Goal: Find specific page/section: Find specific page/section

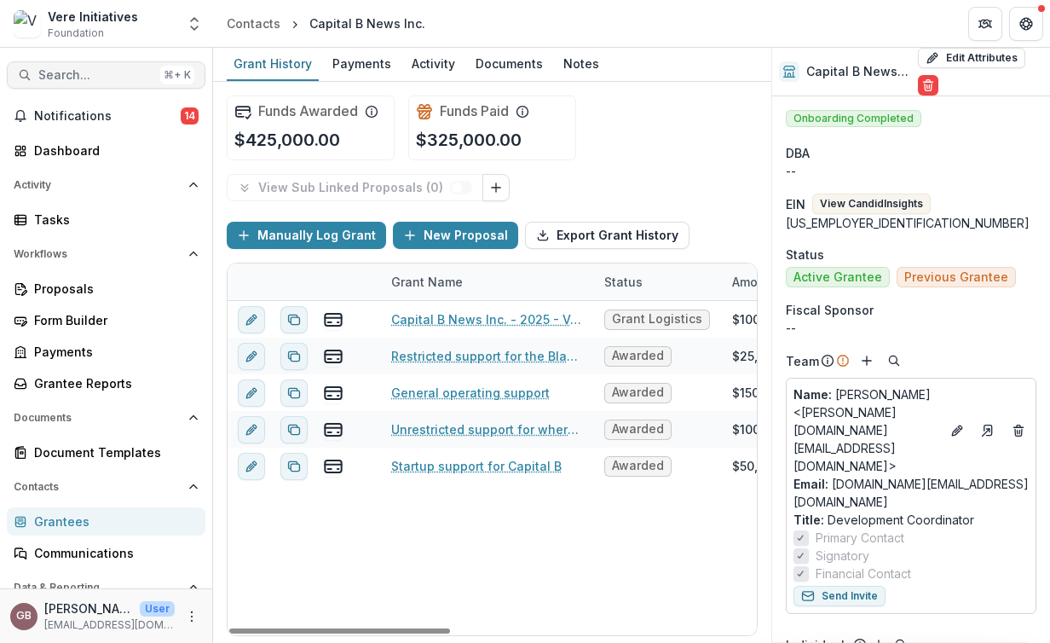
click at [73, 84] on button "Search... ⌘ + K" at bounding box center [106, 74] width 199 height 27
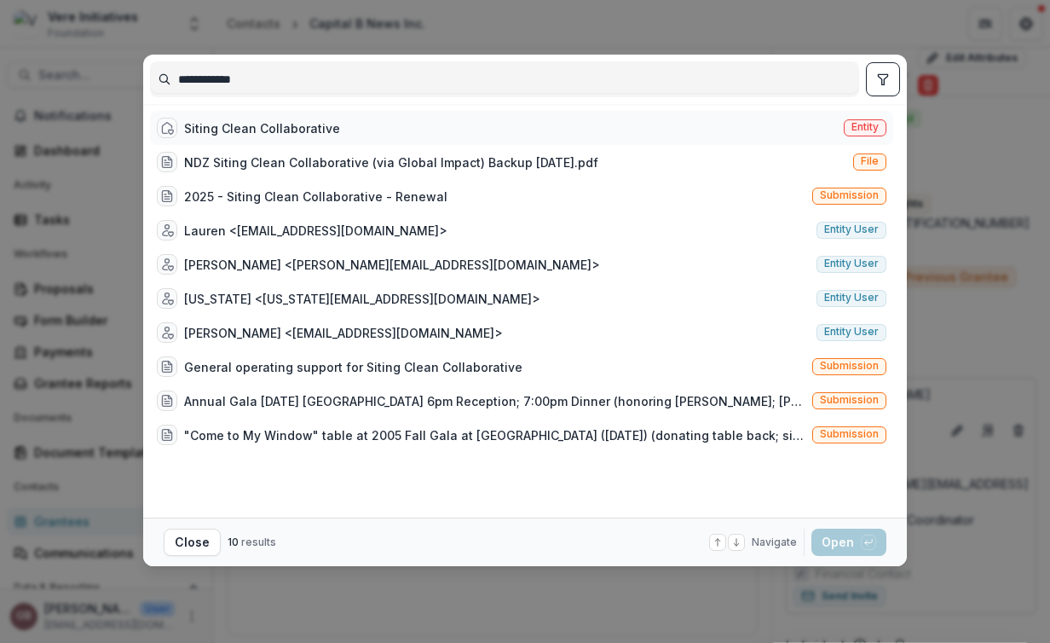
type input "**********"
click at [291, 127] on div "Siting Clean Collaborative" at bounding box center [262, 128] width 156 height 18
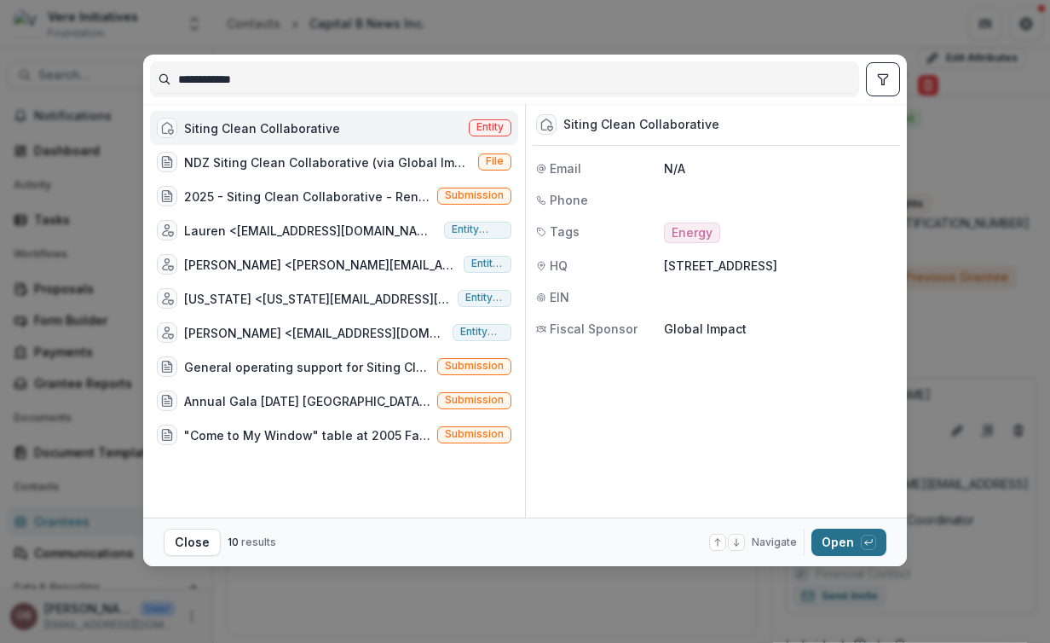
click at [834, 546] on button "Open with enter key" at bounding box center [849, 542] width 75 height 27
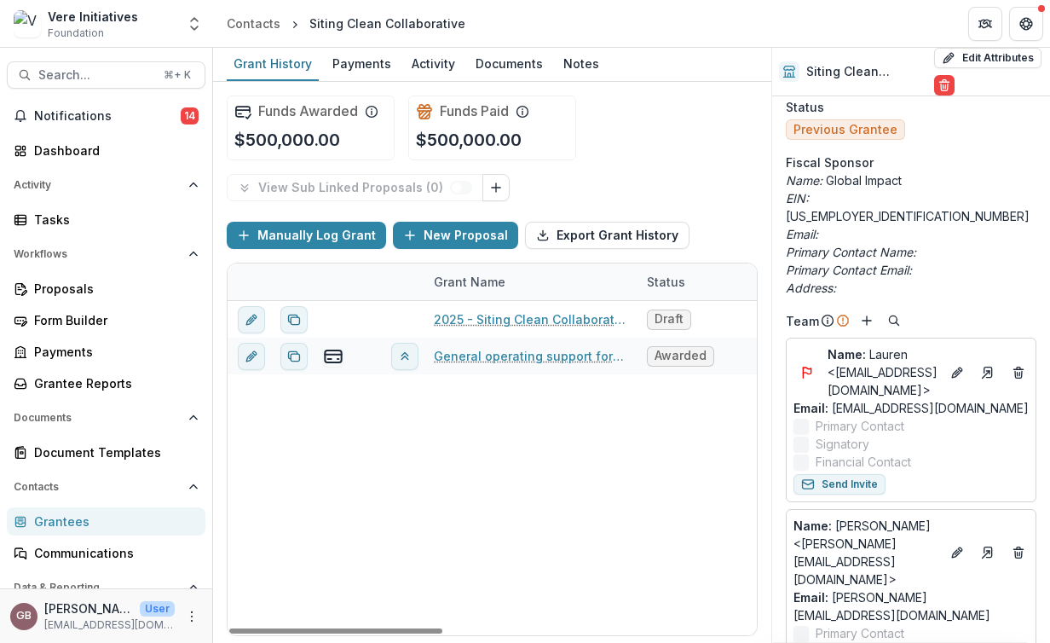
scroll to position [146, 0]
click at [803, 366] on line "Flag" at bounding box center [803, 371] width 0 height 10
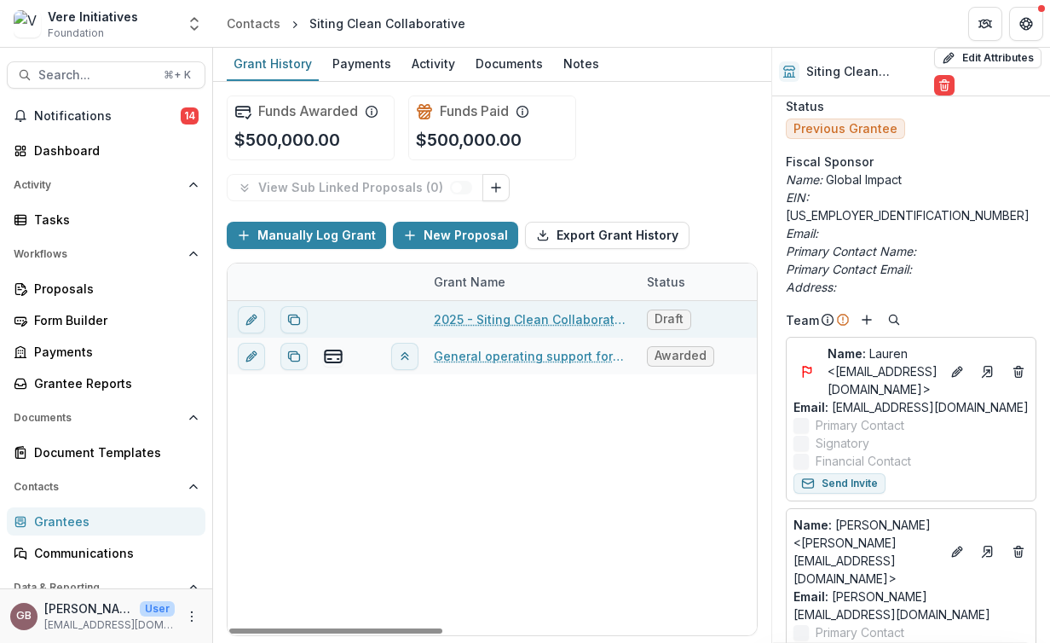
click at [751, 328] on div "Draft" at bounding box center [701, 319] width 128 height 37
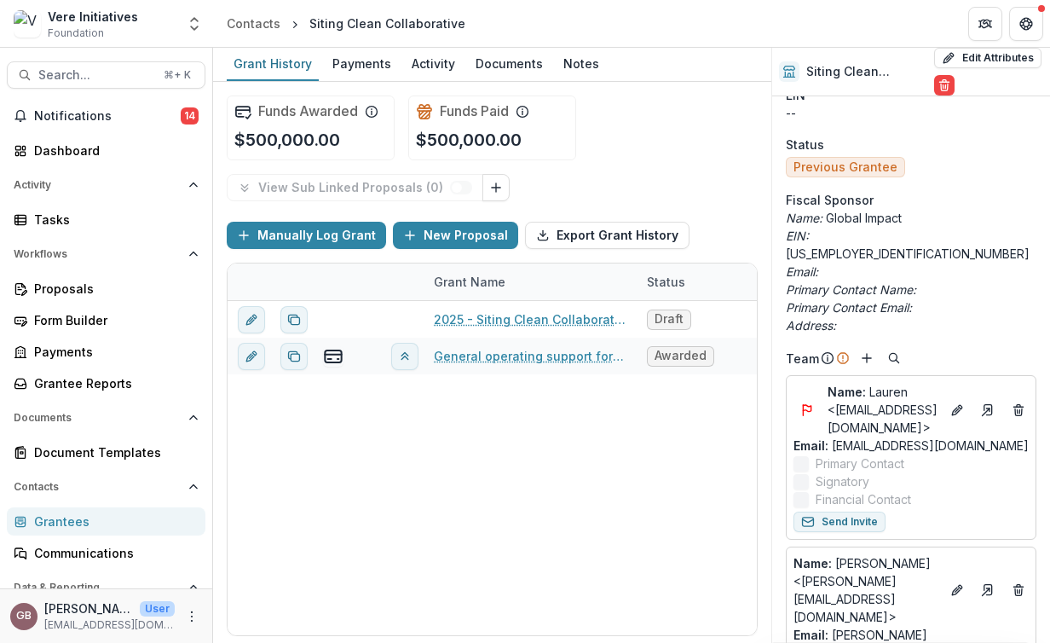
scroll to position [0, 0]
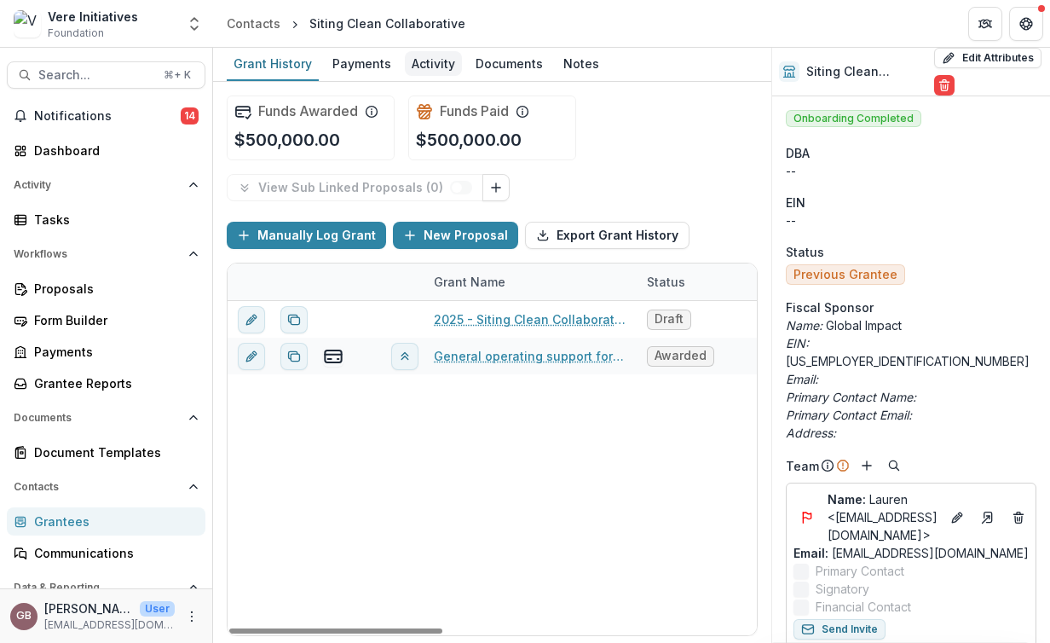
click at [428, 60] on div "Activity" at bounding box center [433, 63] width 57 height 25
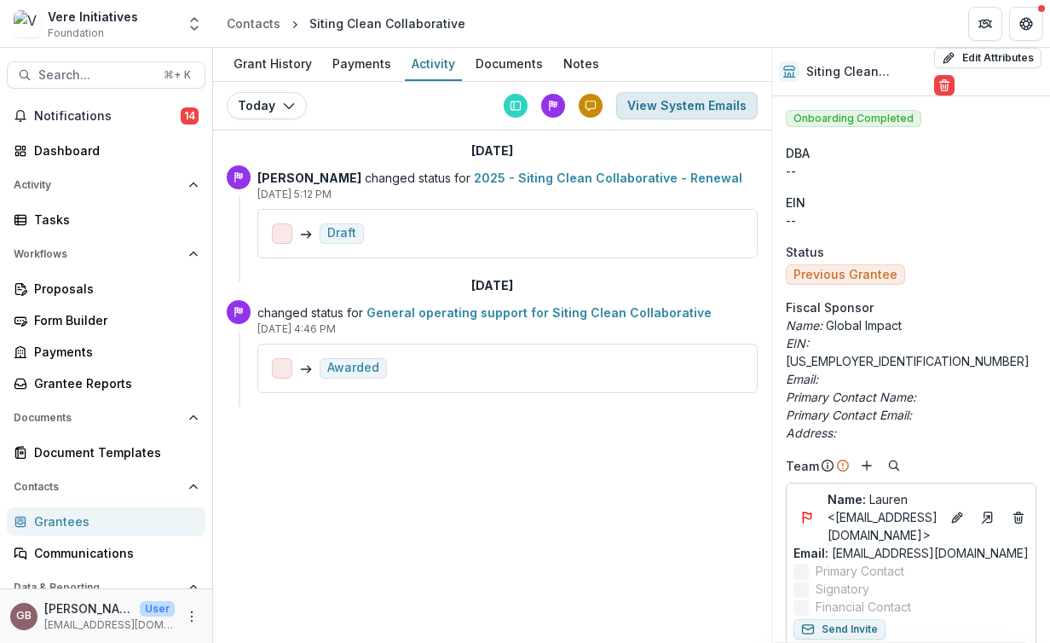
click at [649, 111] on button "View System Emails" at bounding box center [687, 105] width 142 height 27
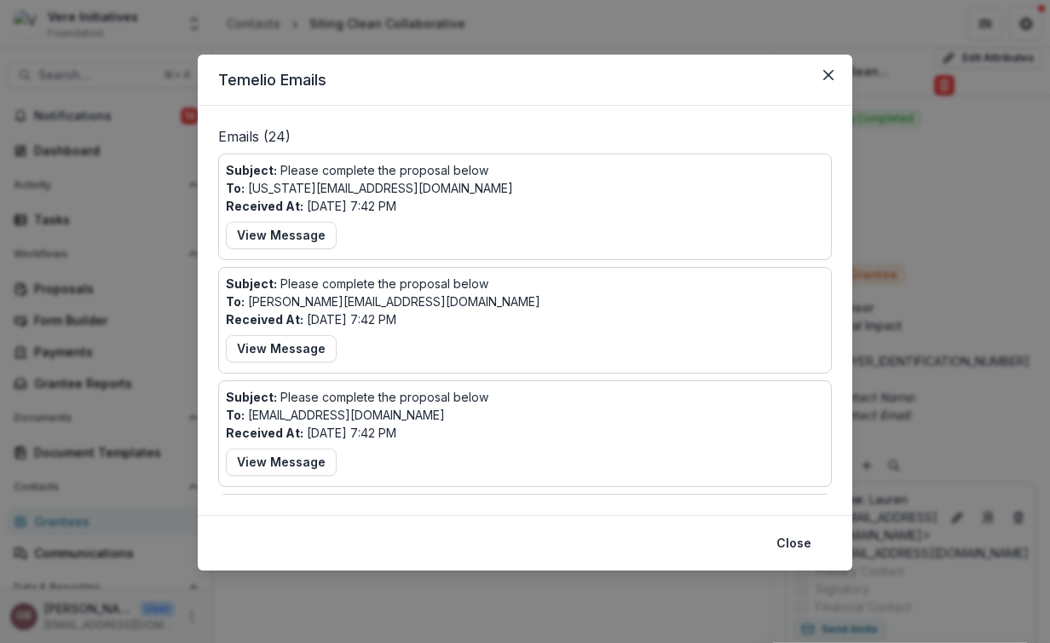
scroll to position [1160, 0]
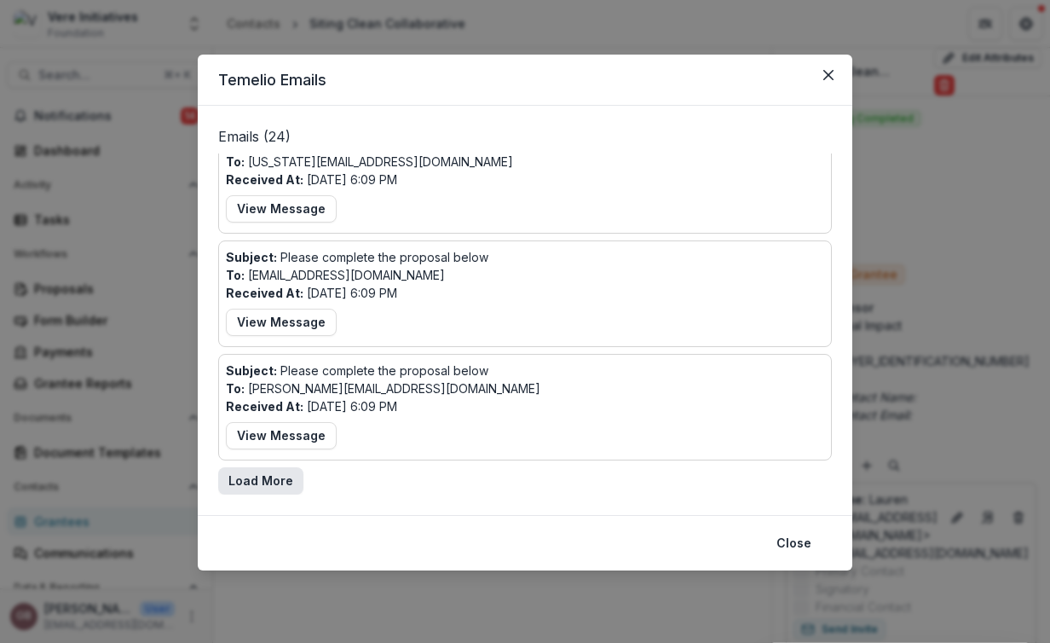
click at [244, 485] on button "Load More" at bounding box center [260, 480] width 85 height 27
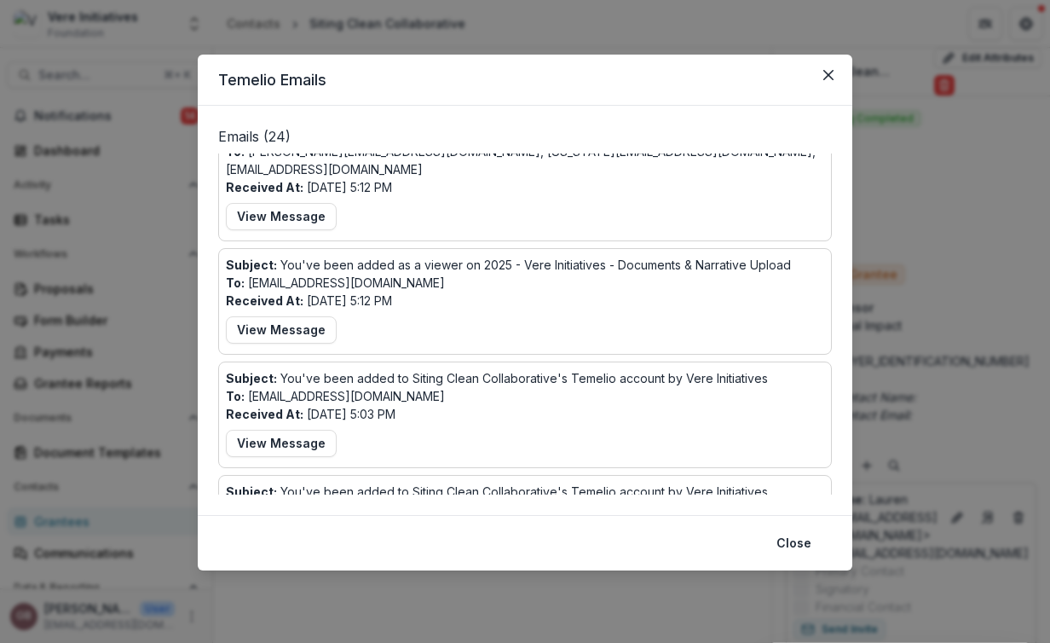
scroll to position [1850, 0]
click at [821, 81] on button "Close" at bounding box center [828, 74] width 27 height 27
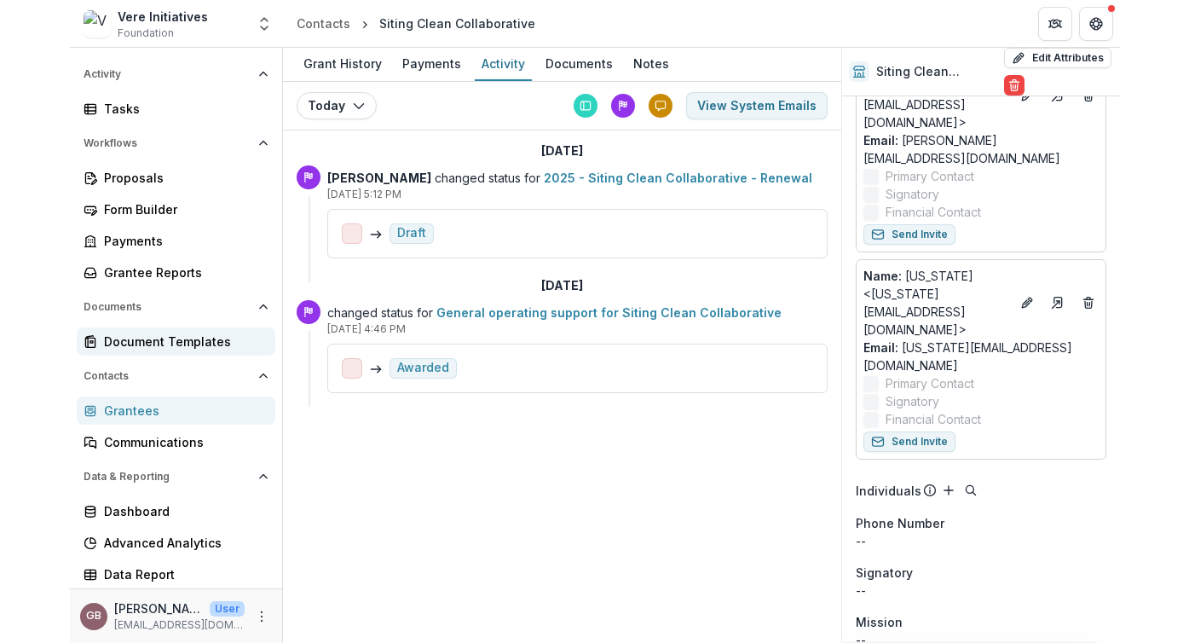
scroll to position [105, 0]
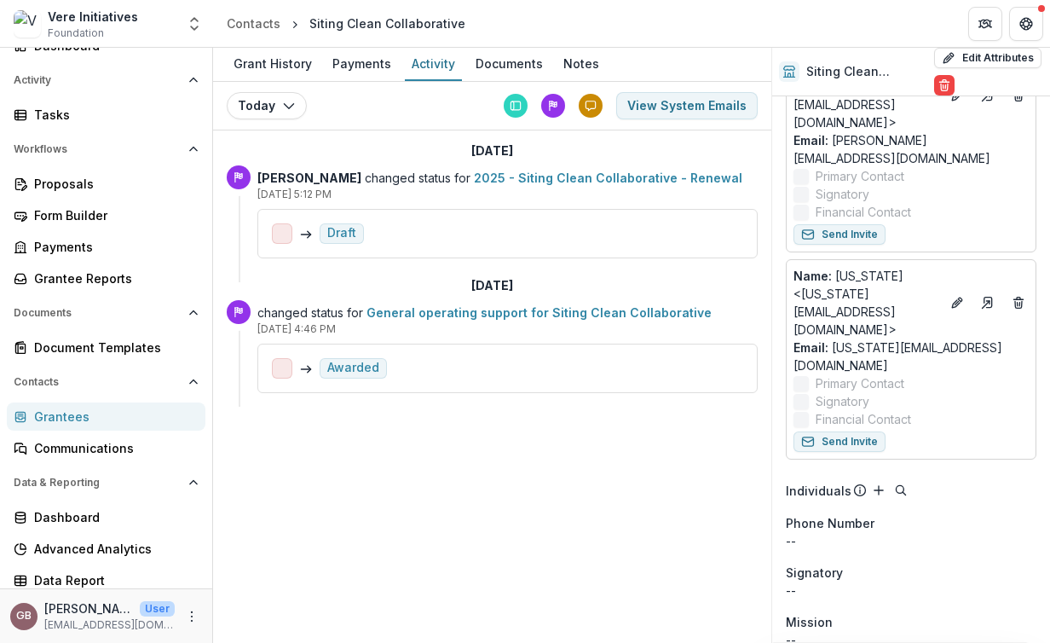
click at [65, 414] on div "Grantees" at bounding box center [113, 417] width 158 height 18
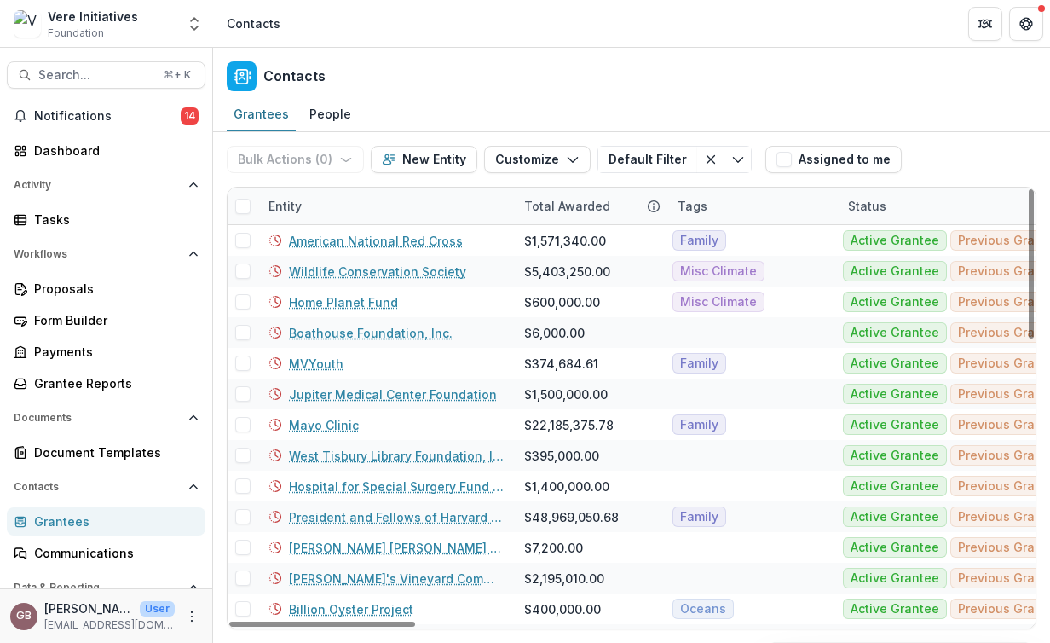
click at [301, 211] on div "Entity" at bounding box center [285, 206] width 54 height 18
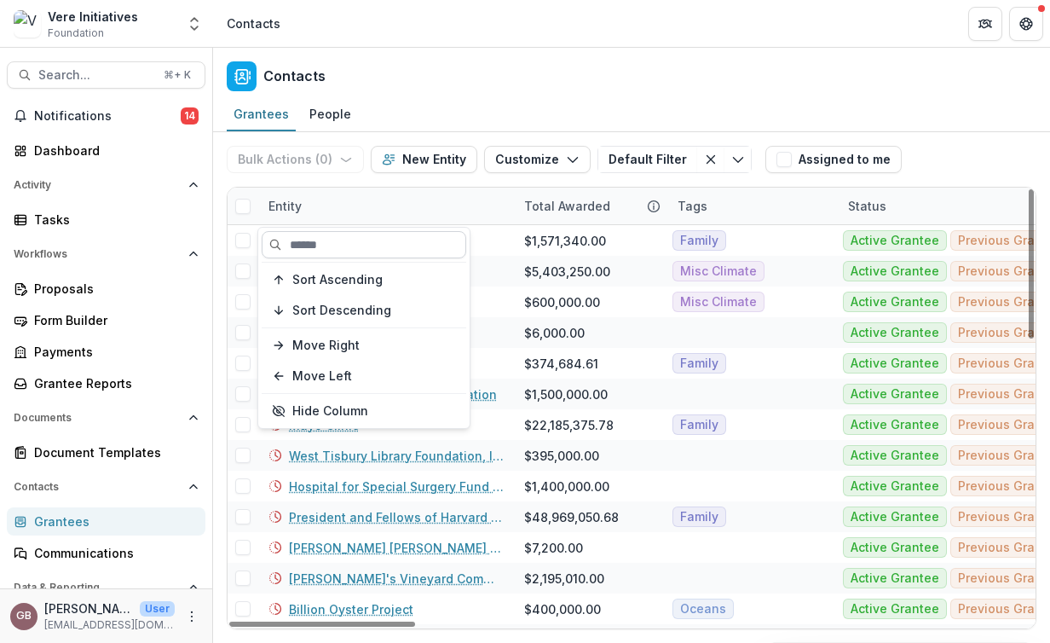
click at [316, 235] on input at bounding box center [364, 244] width 205 height 27
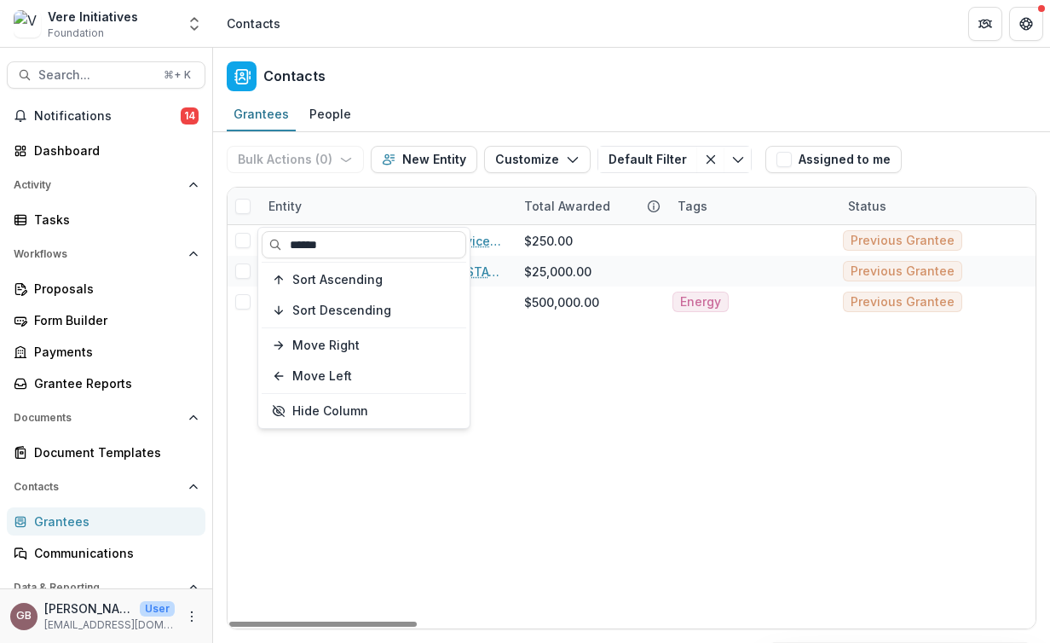
type input "******"
click at [421, 193] on div "Entity" at bounding box center [386, 206] width 256 height 37
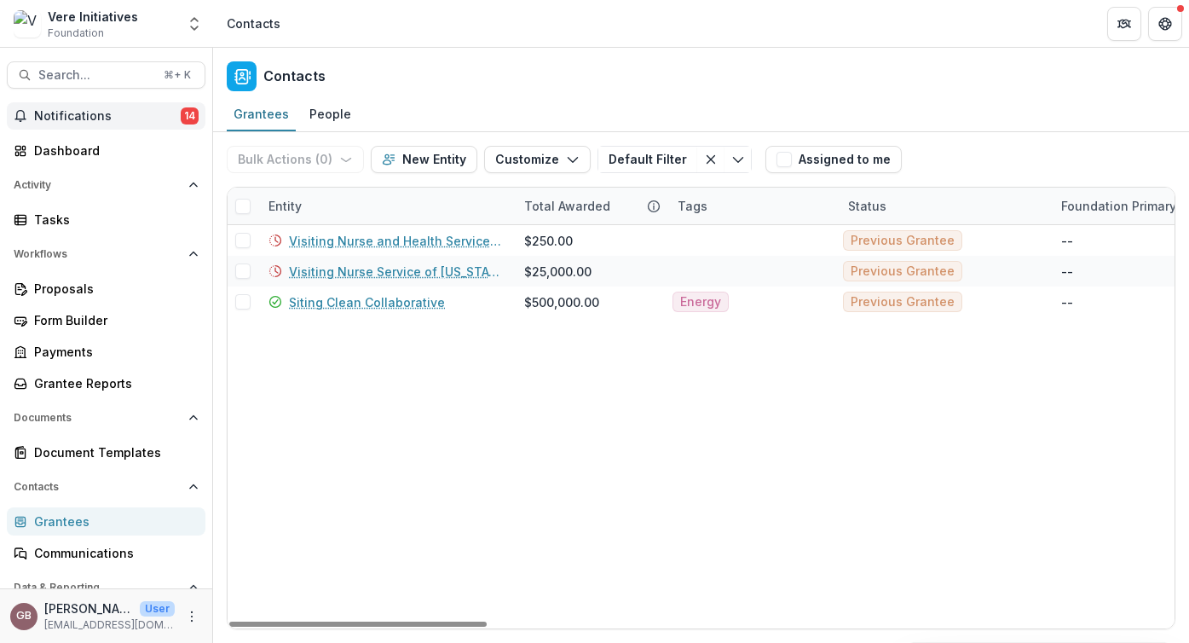
click at [104, 126] on button "Notifications 14" at bounding box center [106, 115] width 199 height 27
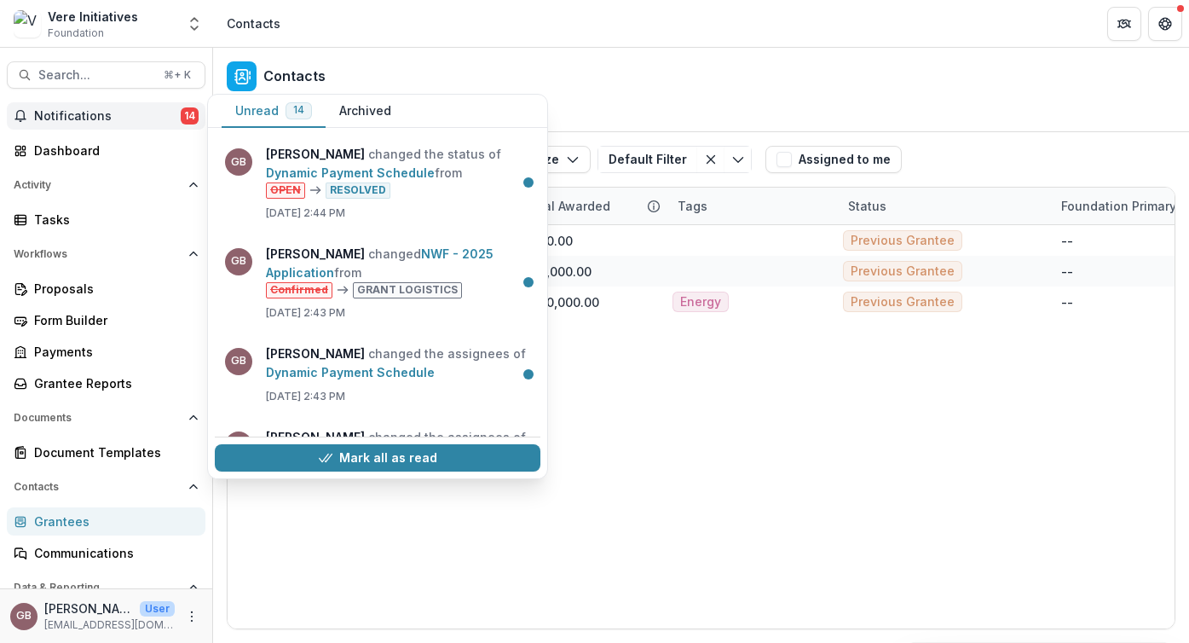
click at [104, 126] on button "Notifications 14" at bounding box center [106, 115] width 199 height 27
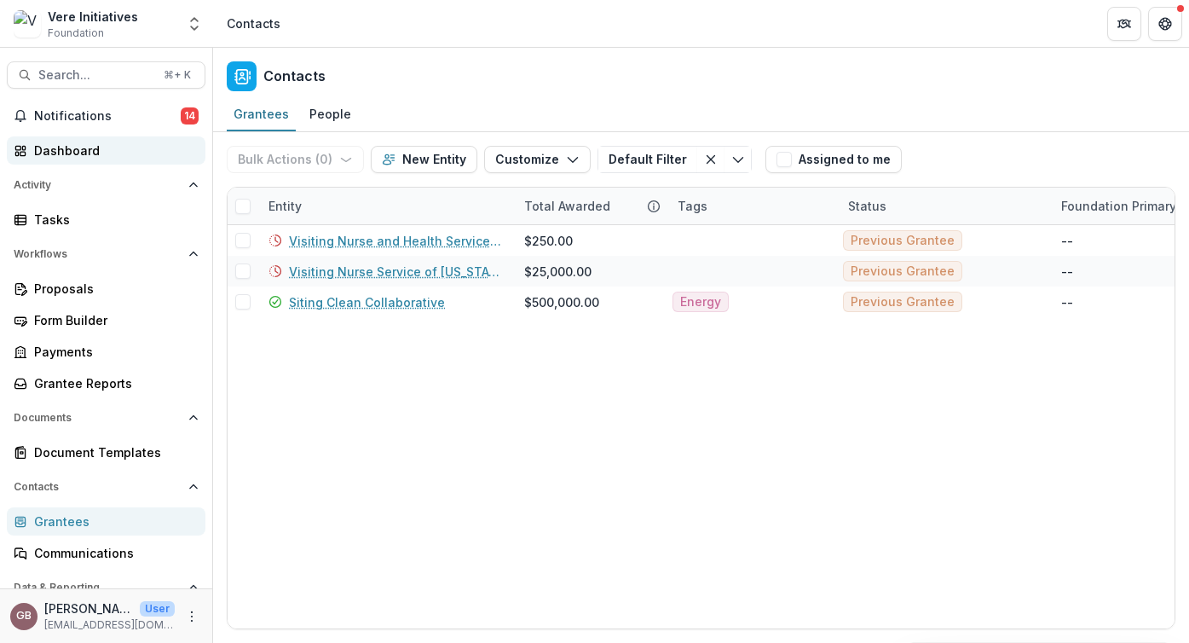
click at [73, 151] on div "Dashboard" at bounding box center [113, 151] width 158 height 18
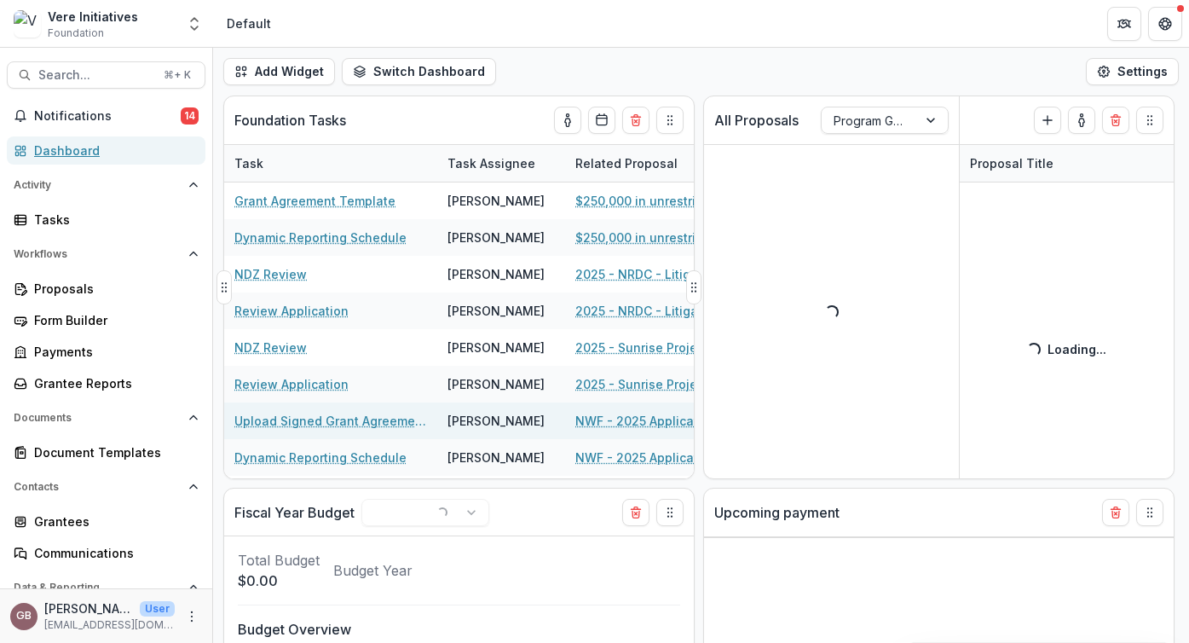
select select "**********"
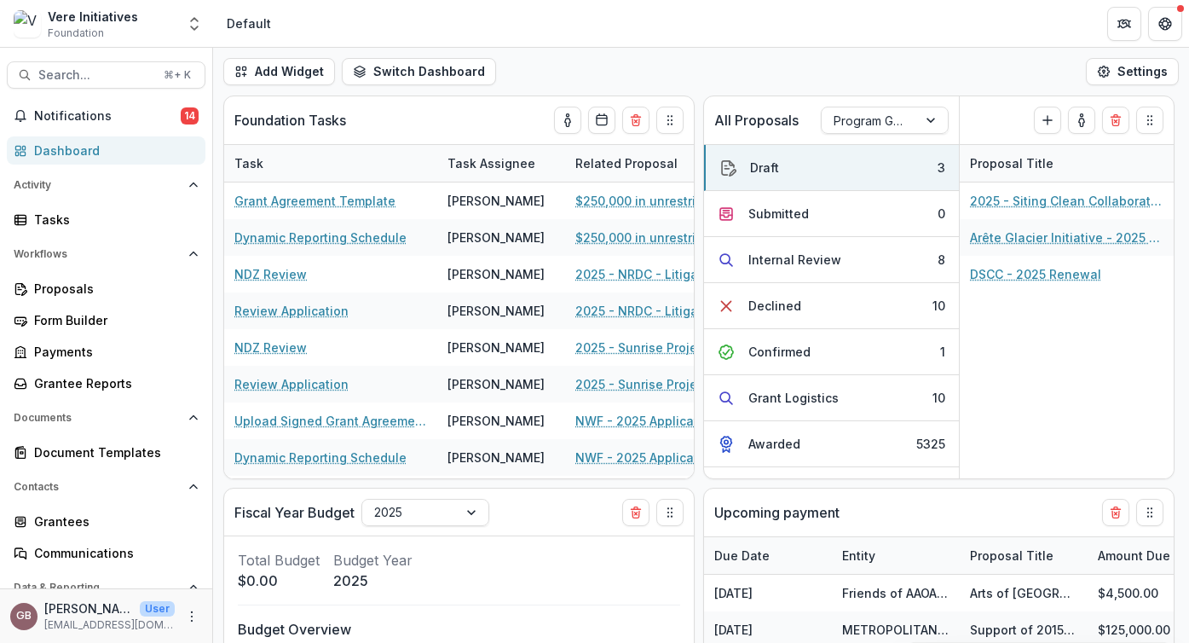
select select "**********"
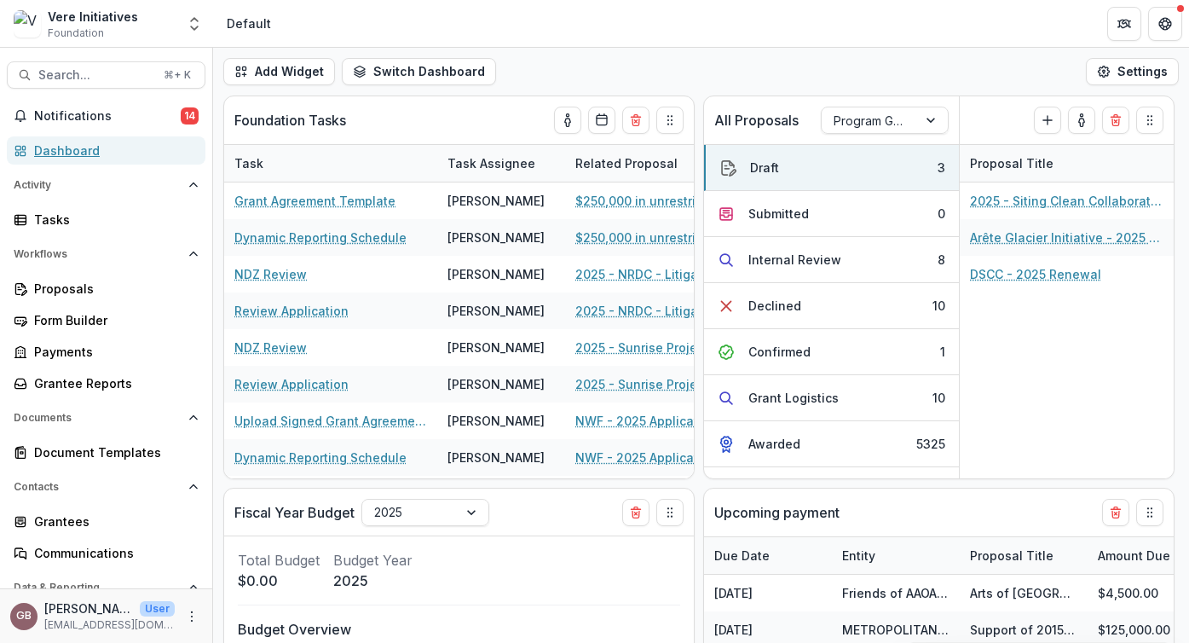
select select "**********"
